Goal: Information Seeking & Learning: Learn about a topic

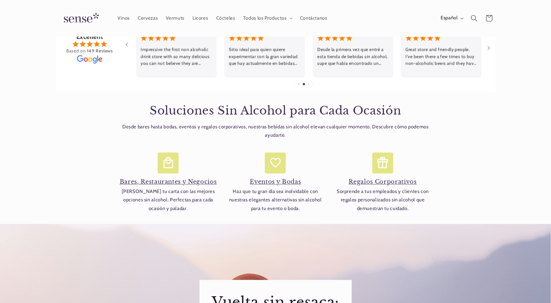
scroll to position [0, 429]
click at [175, 183] on h4 "Bares, Restaurantes y Negocios" at bounding box center [168, 182] width 101 height 7
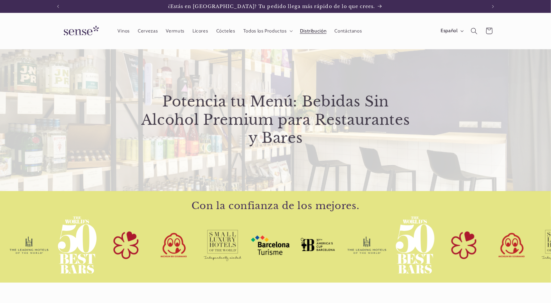
click at [305, 30] on span "Distribución" at bounding box center [313, 31] width 27 height 6
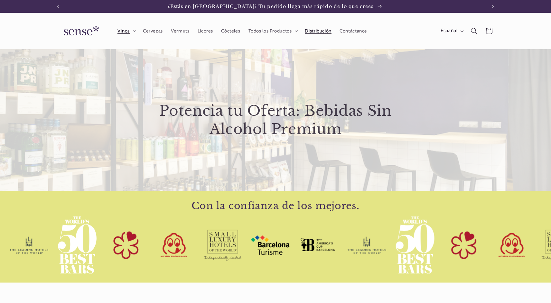
click at [129, 32] on span "Vinos" at bounding box center [124, 31] width 12 height 6
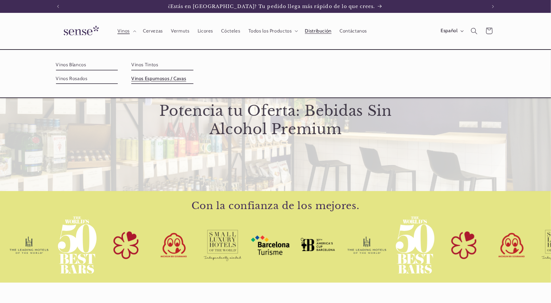
click at [148, 78] on link "Vinos Espumosos / Cavas" at bounding box center [162, 79] width 62 height 10
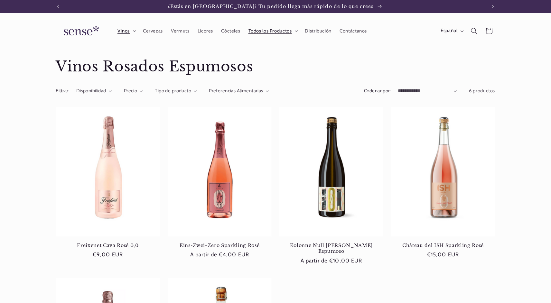
click at [123, 30] on span "Vinos" at bounding box center [124, 31] width 12 height 6
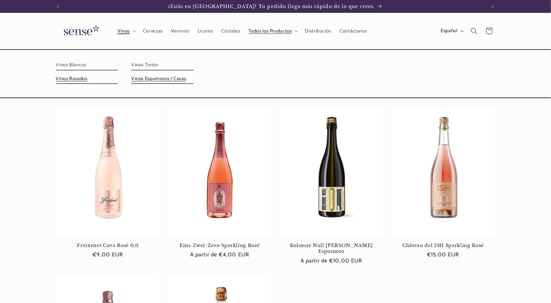
click at [81, 78] on link "Vinos Rosados" at bounding box center [87, 79] width 62 height 10
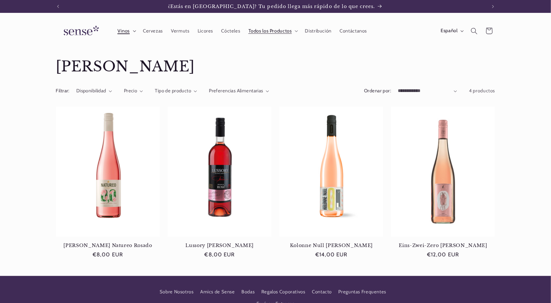
click at [124, 30] on span "Vinos" at bounding box center [124, 31] width 12 height 6
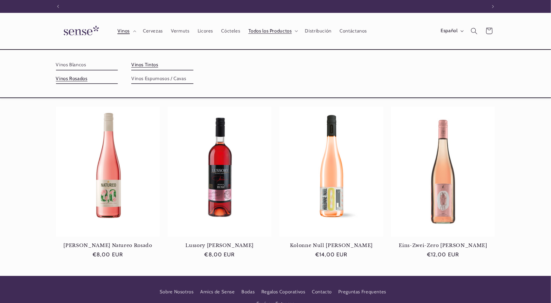
scroll to position [0, 429]
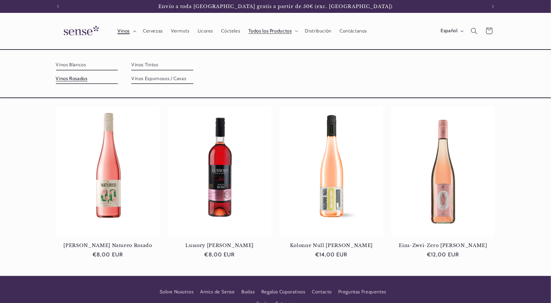
click at [128, 31] on span "Vinos" at bounding box center [124, 31] width 12 height 6
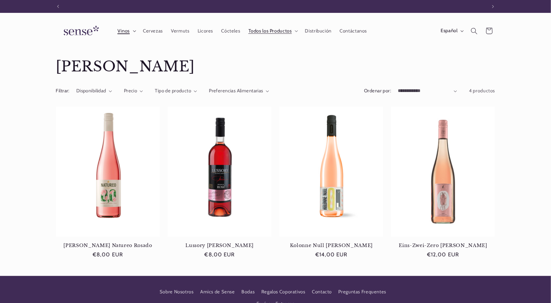
click at [130, 34] on summary "Vinos" at bounding box center [125, 31] width 25 height 14
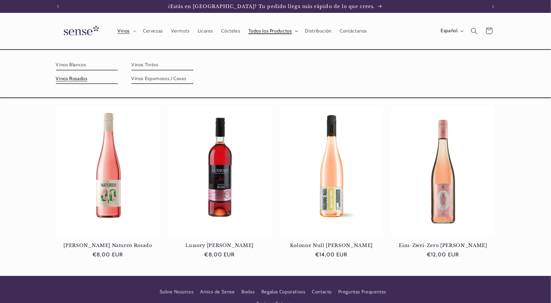
click at [278, 31] on span "Todos los Productos" at bounding box center [270, 31] width 43 height 6
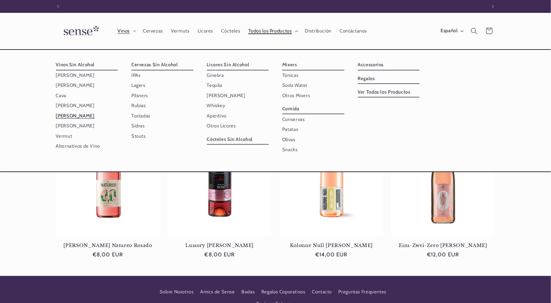
scroll to position [0, 429]
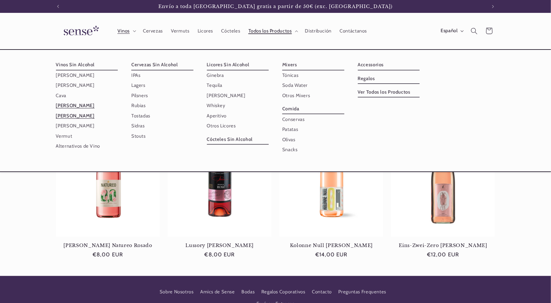
click at [66, 104] on link "[PERSON_NAME]" at bounding box center [87, 106] width 62 height 10
